Goal: Ask a question: Seek information or help from site administrators or community

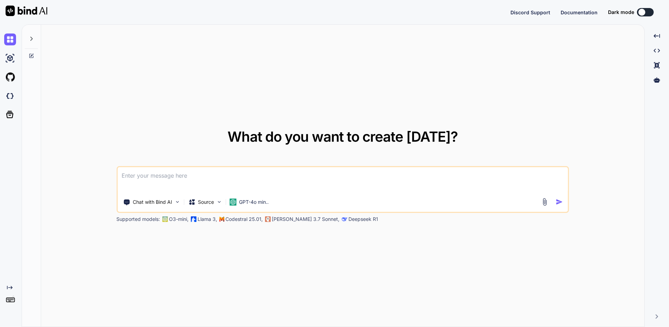
type textarea "x"
click at [172, 175] on textarea at bounding box center [342, 180] width 451 height 26
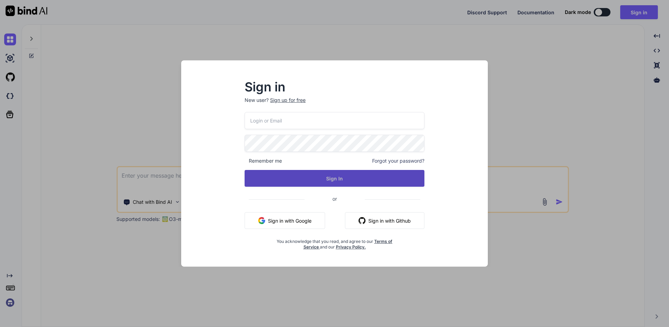
click at [342, 178] on button "Sign In" at bounding box center [335, 178] width 180 height 17
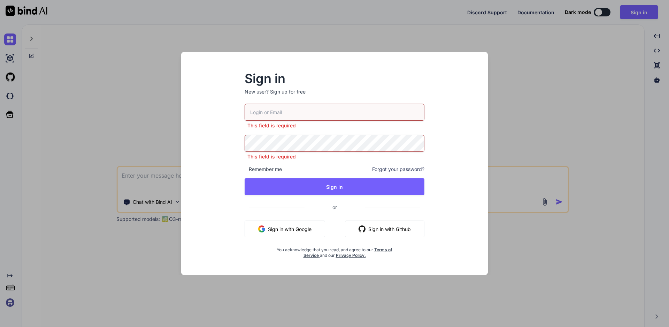
click at [278, 112] on input "email" at bounding box center [335, 111] width 180 height 17
type input "[EMAIL_ADDRESS][DOMAIN_NAME]"
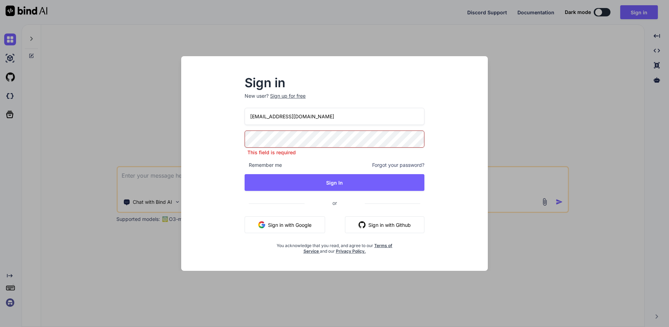
click at [210, 140] on div "Sign in New user? Sign up for free [EMAIL_ADDRESS][DOMAIN_NAME] This field is r…" at bounding box center [335, 170] width 296 height 202
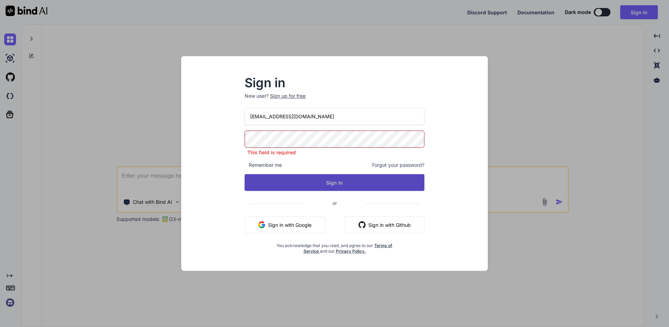
click at [362, 176] on button "Sign In" at bounding box center [335, 182] width 180 height 17
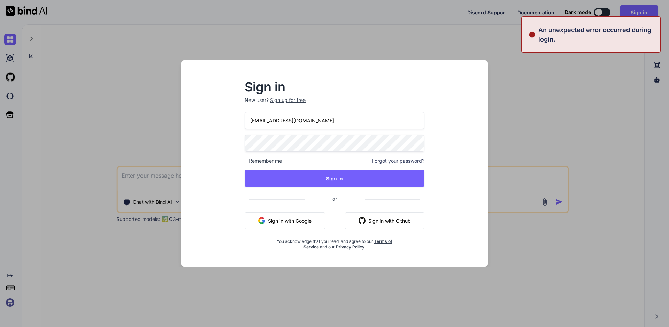
click at [220, 144] on div "Sign in New user? Sign up for free [EMAIL_ADDRESS][DOMAIN_NAME] Remember me For…" at bounding box center [335, 169] width 296 height 193
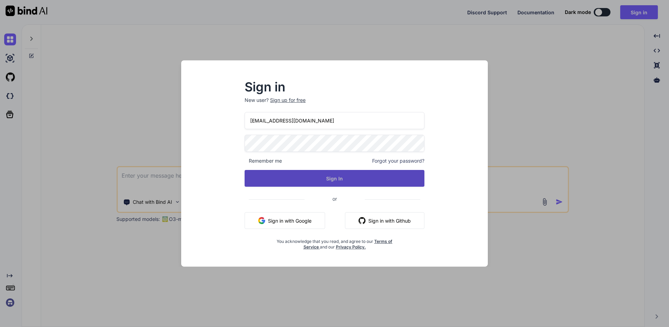
click at [341, 172] on button "Sign In" at bounding box center [335, 178] width 180 height 17
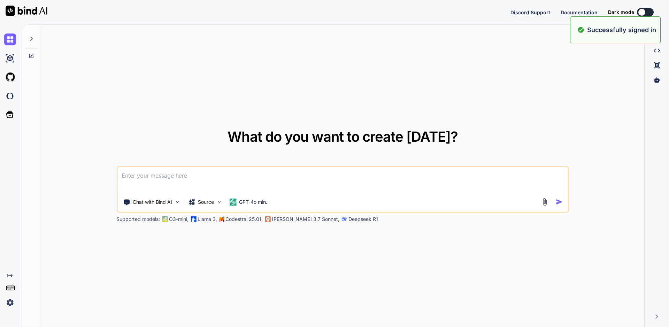
click at [217, 184] on textarea at bounding box center [342, 180] width 451 height 26
type textarea "x"
paste textarea "package MyPackage; import org.openqa.selenium.JavascriptExecutor; import org.op…"
type textarea "package MyPackage; import org.openqa.selenium.JavascriptExecutor; import org.op…"
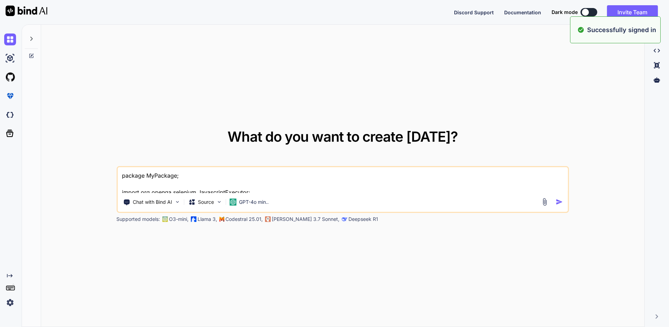
scroll to position [126, 0]
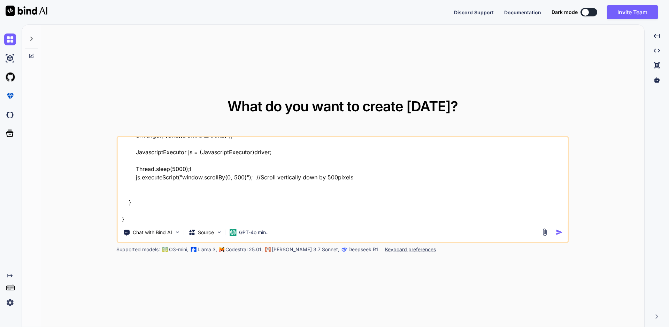
type textarea "x"
type textarea "package MyPackage; import org.openqa.selenium.JavascriptExecutor; import org.op…"
type textarea "x"
type textarea "package MyPackage; import org.openqa.selenium.JavascriptExecutor; import org.op…"
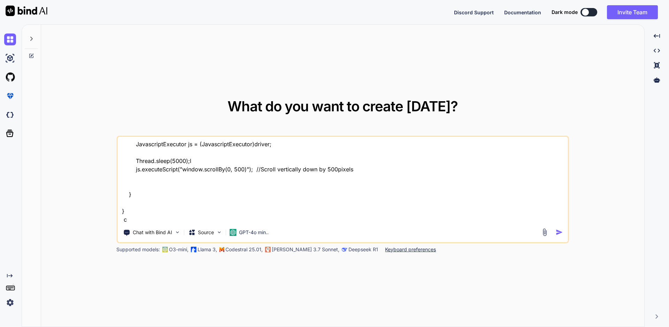
type textarea "x"
type textarea "package MyPackage; import org.openqa.selenium.JavascriptExecutor; import org.op…"
type textarea "x"
type textarea "package MyPackage; import org.openqa.selenium.JavascriptExecutor; import org.op…"
type textarea "x"
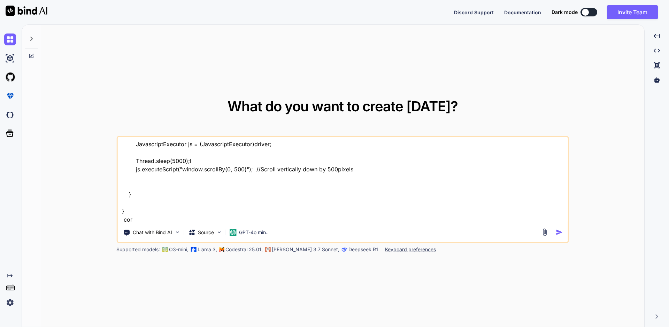
type textarea "package MyPackage; import org.openqa.selenium.JavascriptExecutor; import org.op…"
type textarea "x"
type textarea "package MyPackage; import org.openqa.selenium.JavascriptExecutor; import org.op…"
type textarea "x"
type textarea "package MyPackage; import org.openqa.selenium.JavascriptExecutor; import org.op…"
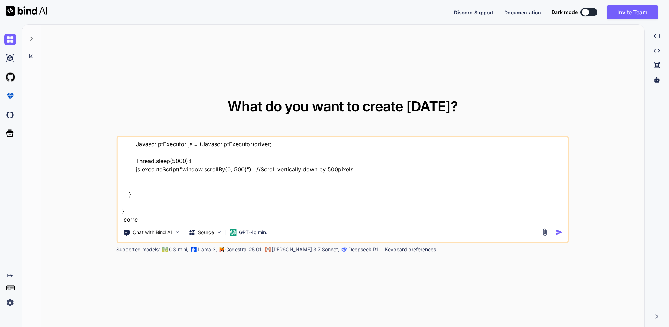
type textarea "x"
type textarea "package MyPackage; import org.openqa.selenium.JavascriptExecutor; import org.op…"
type textarea "x"
type textarea "package MyPackage; import org.openqa.selenium.JavascriptExecutor; import org.op…"
type textarea "x"
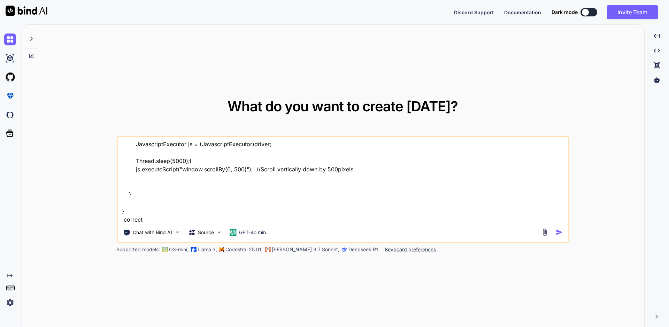
type textarea "package MyPackage; import org.openqa.selenium.JavascriptExecutor; import org.op…"
type textarea "x"
type textarea "package MyPackage; import org.openqa.selenium.JavascriptExecutor; import org.op…"
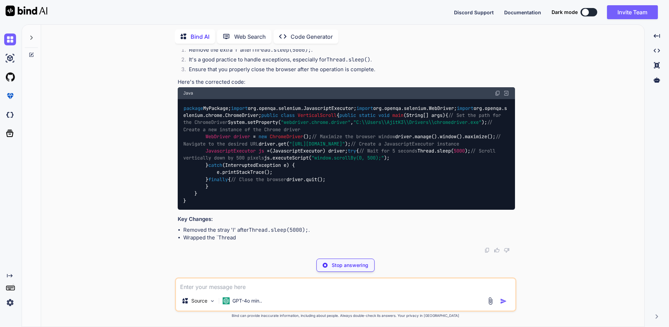
scroll to position [209, 0]
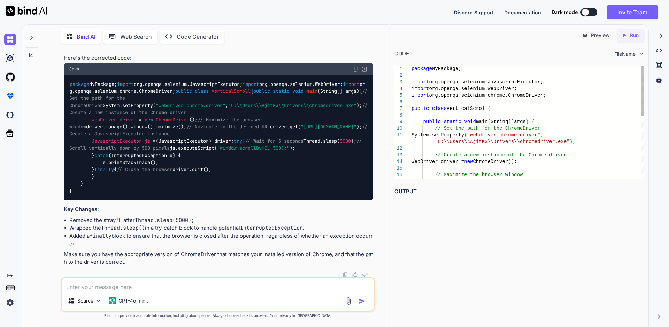
type textarea "x"
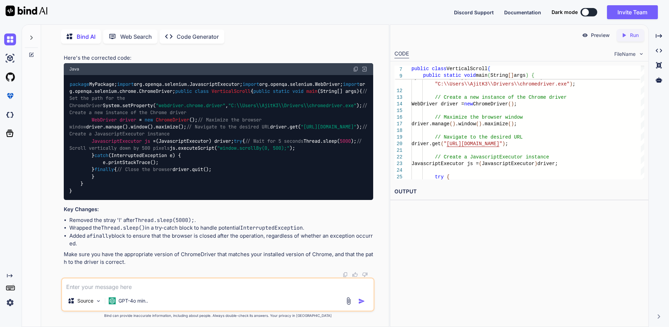
scroll to position [244, 0]
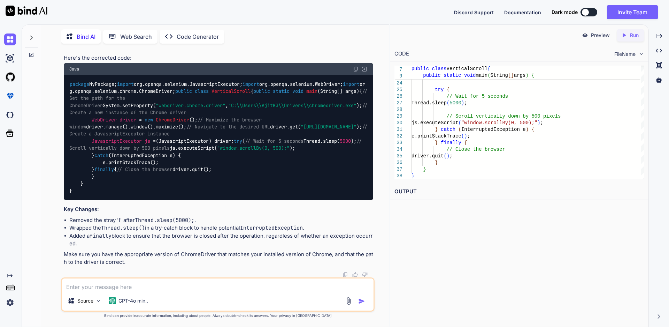
click at [168, 197] on div "package MyPackage; import org.openqa.selenium.JavascriptExecutor; import org.op…" at bounding box center [218, 137] width 309 height 125
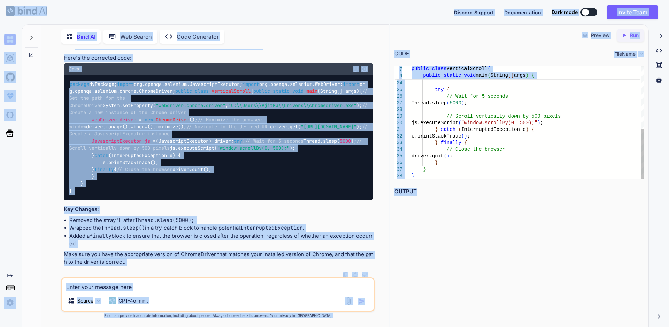
type textarea "js.executeScript("window.scrollBy(0, 500);"); } catch (InterruptedException e) …"
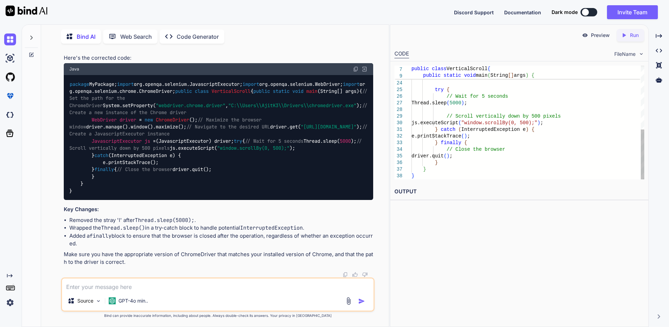
drag, startPoint x: 422, startPoint y: 174, endPoint x: 427, endPoint y: 175, distance: 4.6
click at [422, 174] on div "// Create a JavascriptExecutor instance JavascriptExecutor js = ( JavascriptExe…" at bounding box center [528, 50] width 233 height 258
drag, startPoint x: 73, startPoint y: 222, endPoint x: 97, endPoint y: 57, distance: 166.2
click at [97, 75] on div "package MyPackage; import org.openqa.selenium.JavascriptExecutor; import org.op…" at bounding box center [218, 137] width 309 height 125
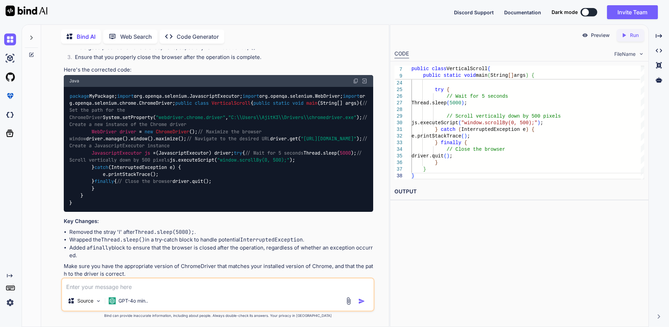
scroll to position [90, 0]
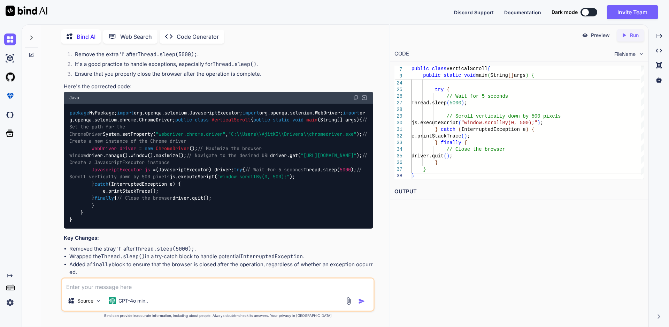
click at [252, 212] on div "package MyPackage; import org.openqa.selenium.JavascriptExecutor; import org.op…" at bounding box center [218, 165] width 309 height 125
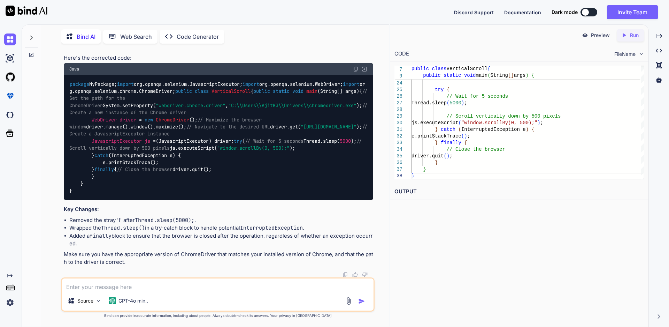
scroll to position [274, 0]
drag, startPoint x: 91, startPoint y: 176, endPoint x: 131, endPoint y: 189, distance: 43.0
click at [131, 189] on div "package MyPackage; import org.openqa.selenium.JavascriptExecutor; import org.op…" at bounding box center [218, 137] width 309 height 125
copy code "// Set the path for the ChromeDriver System.setProperty( "webdriver.chrome.driv…"
click at [120, 279] on textarea at bounding box center [218, 284] width 312 height 13
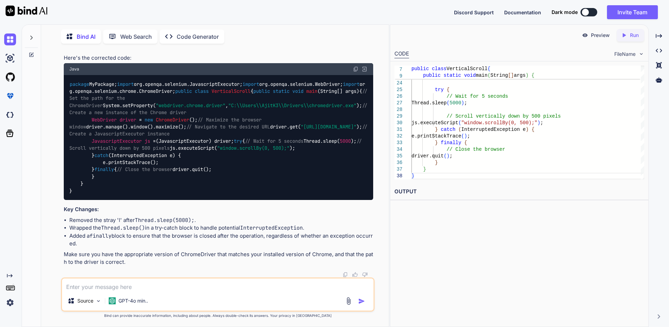
paste textarea "The method sleep(Duration) from the type Thread refers to the missing type Dura…"
type textarea "The method sleep(Duration) from the type Thread refers to the missing type Dura…"
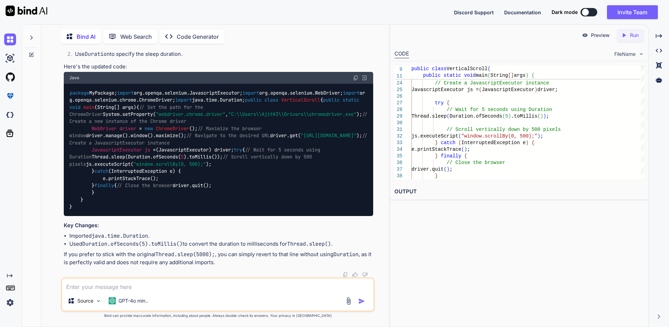
scroll to position [522, 0]
click at [142, 210] on code "package MyPackage; import org.openqa.selenium.JavascriptExecutor; import org.op…" at bounding box center [219, 149] width 301 height 121
click at [143, 210] on code "package MyPackage; import org.openqa.selenium.JavascriptExecutor; import org.op…" at bounding box center [219, 149] width 301 height 121
drag, startPoint x: 144, startPoint y: 209, endPoint x: 70, endPoint y: 209, distance: 74.2
click at [70, 209] on div "package MyPackage; import org.openqa.selenium.JavascriptExecutor; import org.op…" at bounding box center [218, 150] width 309 height 132
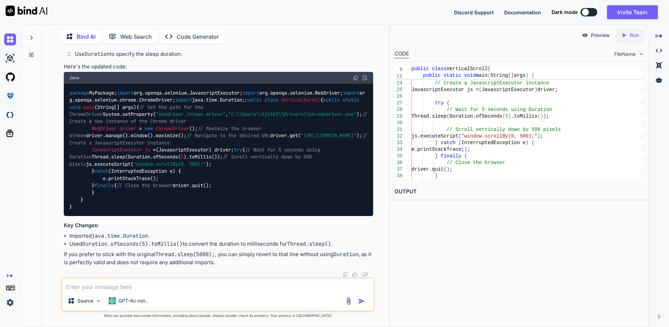
copy code "import java.time.Duration;"
drag, startPoint x: 443, startPoint y: 116, endPoint x: 573, endPoint y: 116, distance: 130.0
click at [573, 116] on div "// Navigate to the desired URL driver.get ( " [URL][DOMAIN_NAME] " ) ; // Creat…" at bounding box center [528, 56] width 233 height 271
type textarea "// Navigate to the desired URL driver.get("[URL][DOMAIN_NAME]"); // Create a Ja…"
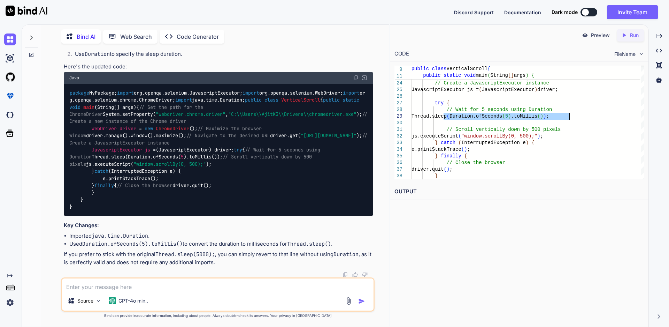
scroll to position [760, 0]
drag, startPoint x: 351, startPoint y: 216, endPoint x: 316, endPoint y: 281, distance: 73.3
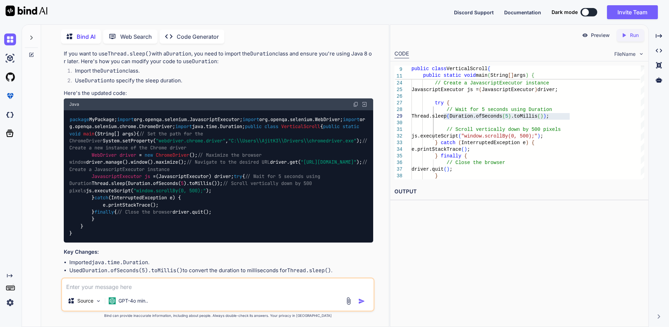
scroll to position [482, 0]
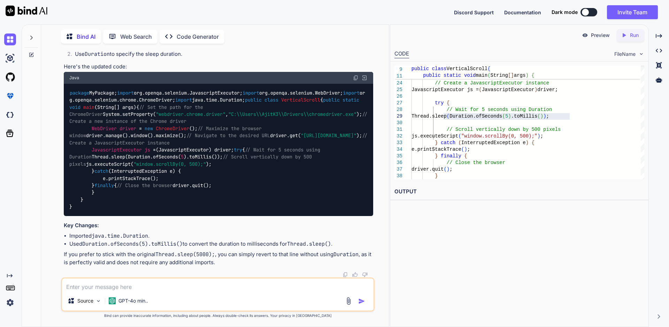
click at [131, 281] on textarea at bounding box center [218, 284] width 312 height 13
type textarea "any other way ?"
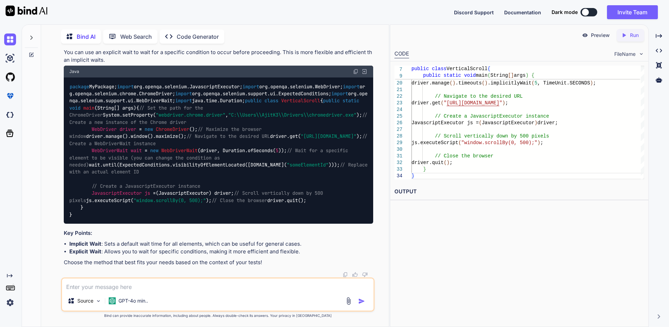
scroll to position [1113, 0]
drag, startPoint x: 91, startPoint y: 173, endPoint x: 272, endPoint y: 174, distance: 180.5
copy code "driver.manage().timeouts().implicitlyWait( 5 , TimeUnit.SECONDS);"
drag, startPoint x: 204, startPoint y: 228, endPoint x: 106, endPoint y: 233, distance: 98.4
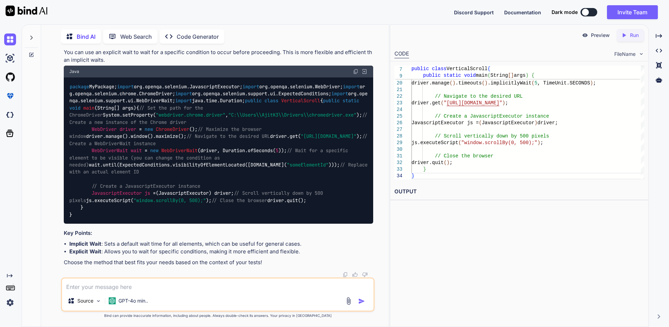
copy code "// Scroll vertically down by 500 pixels"
